Goal: Task Accomplishment & Management: Use online tool/utility

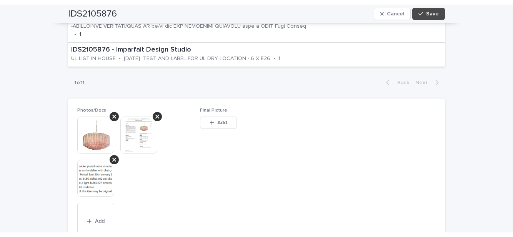
scroll to position [457, 0]
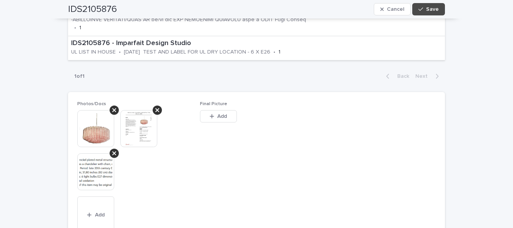
click at [220, 117] on span "Add" at bounding box center [222, 115] width 10 height 5
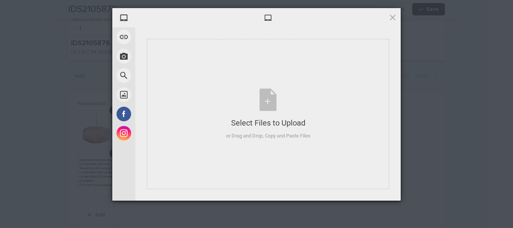
click at [319, 139] on div "Select Files to Upload or Drag and Drop, Copy and Paste Files" at bounding box center [268, 114] width 242 height 150
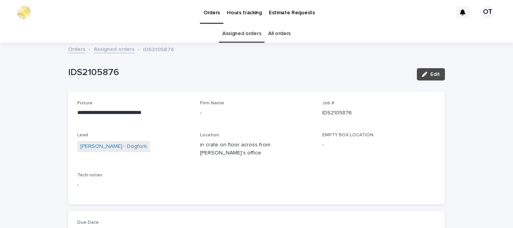
click at [432, 72] on span "Edit" at bounding box center [435, 74] width 10 height 5
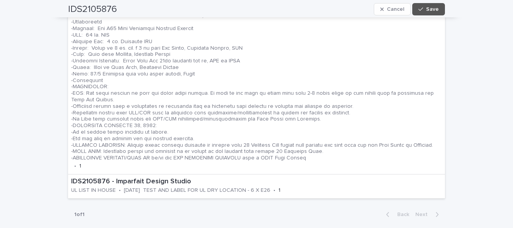
scroll to position [401, 0]
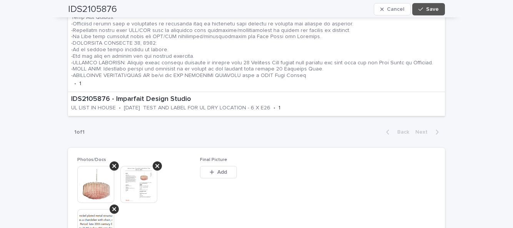
click at [217, 166] on button "Add" at bounding box center [218, 172] width 37 height 12
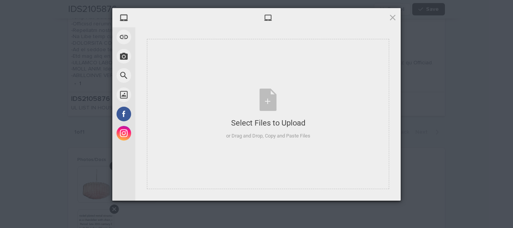
click at [259, 158] on div "Select Files to Upload or Drag and Drop, Copy and Paste Files" at bounding box center [268, 114] width 242 height 150
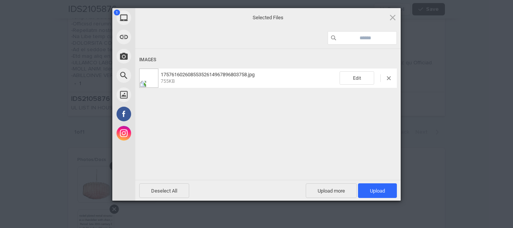
click at [387, 192] on span "Upload 1" at bounding box center [377, 190] width 39 height 15
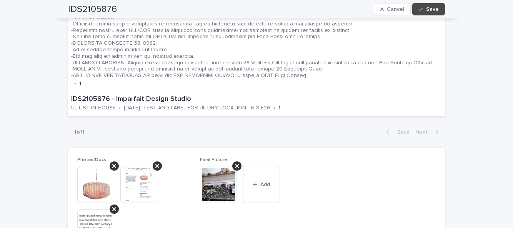
click at [432, 8] on span "Save" at bounding box center [432, 9] width 13 height 5
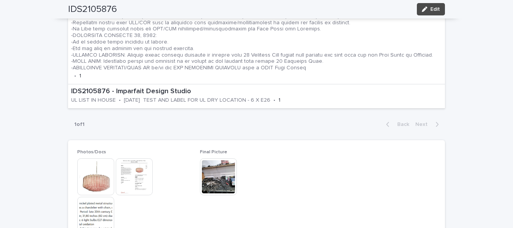
scroll to position [367, 0]
